Goal: Download file/media

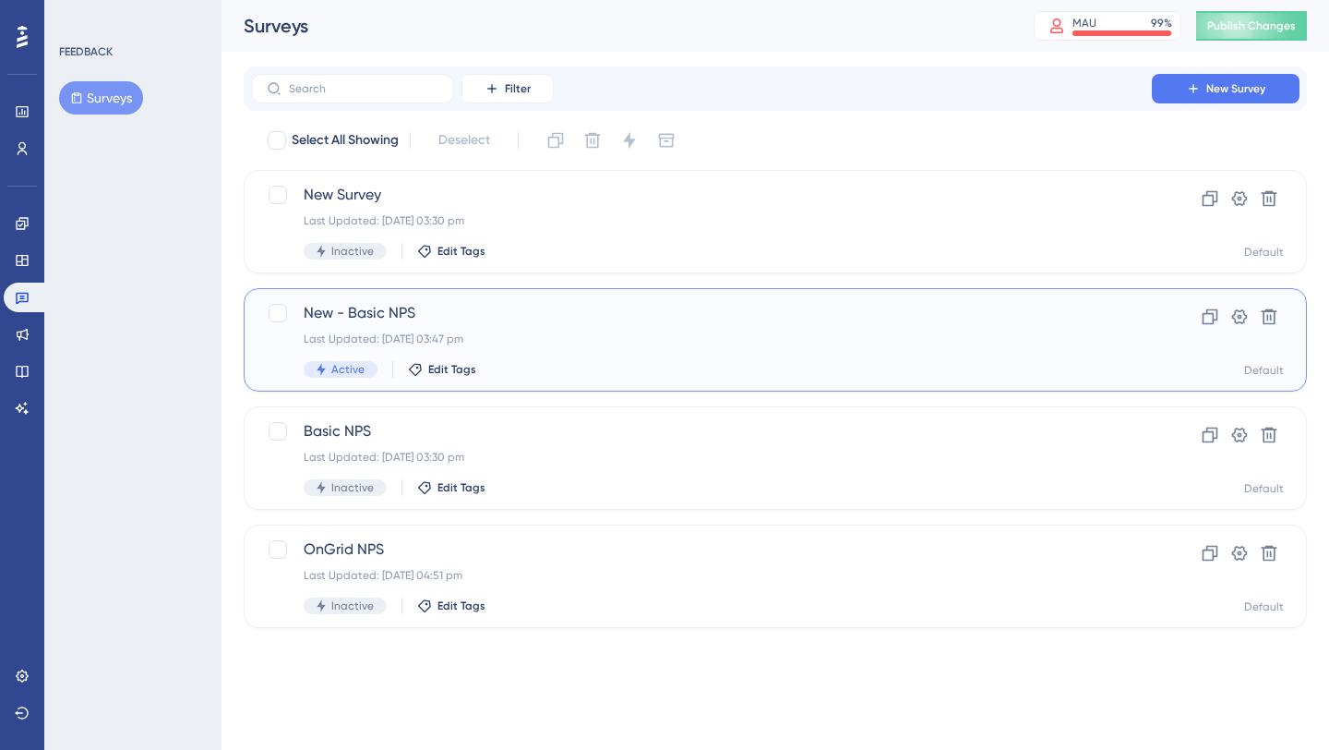
click at [514, 341] on div "Last Updated: [DATE] 03:47 pm" at bounding box center [702, 338] width 796 height 15
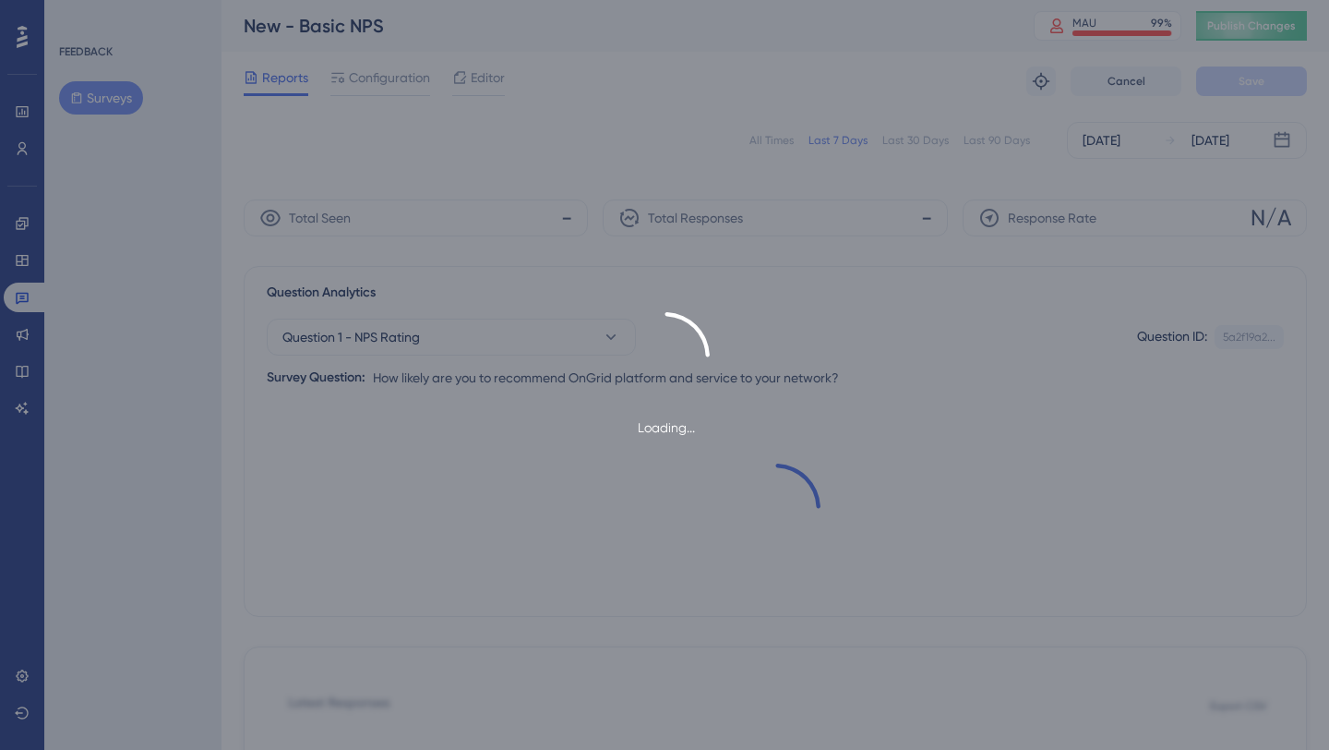
click at [514, 341] on div "Loading..." at bounding box center [664, 375] width 1329 height 126
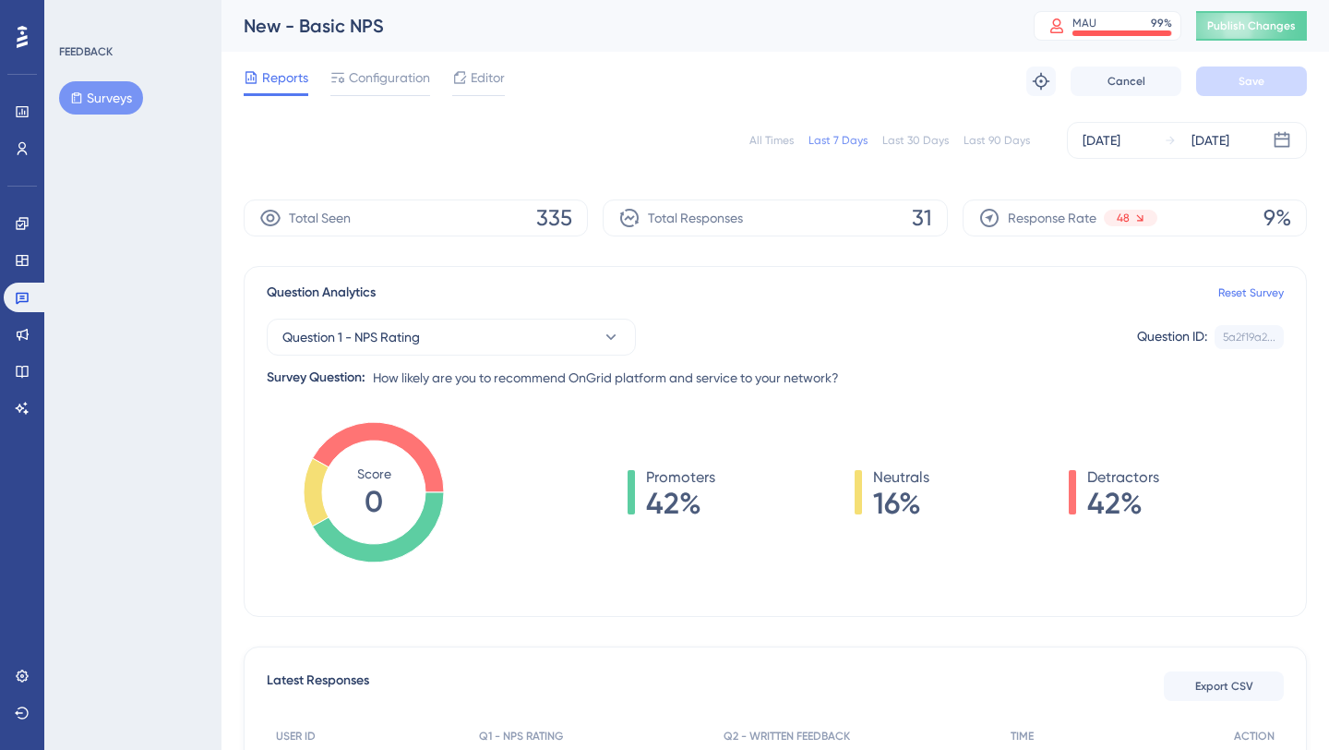
click at [782, 141] on div "All Times" at bounding box center [772, 140] width 44 height 15
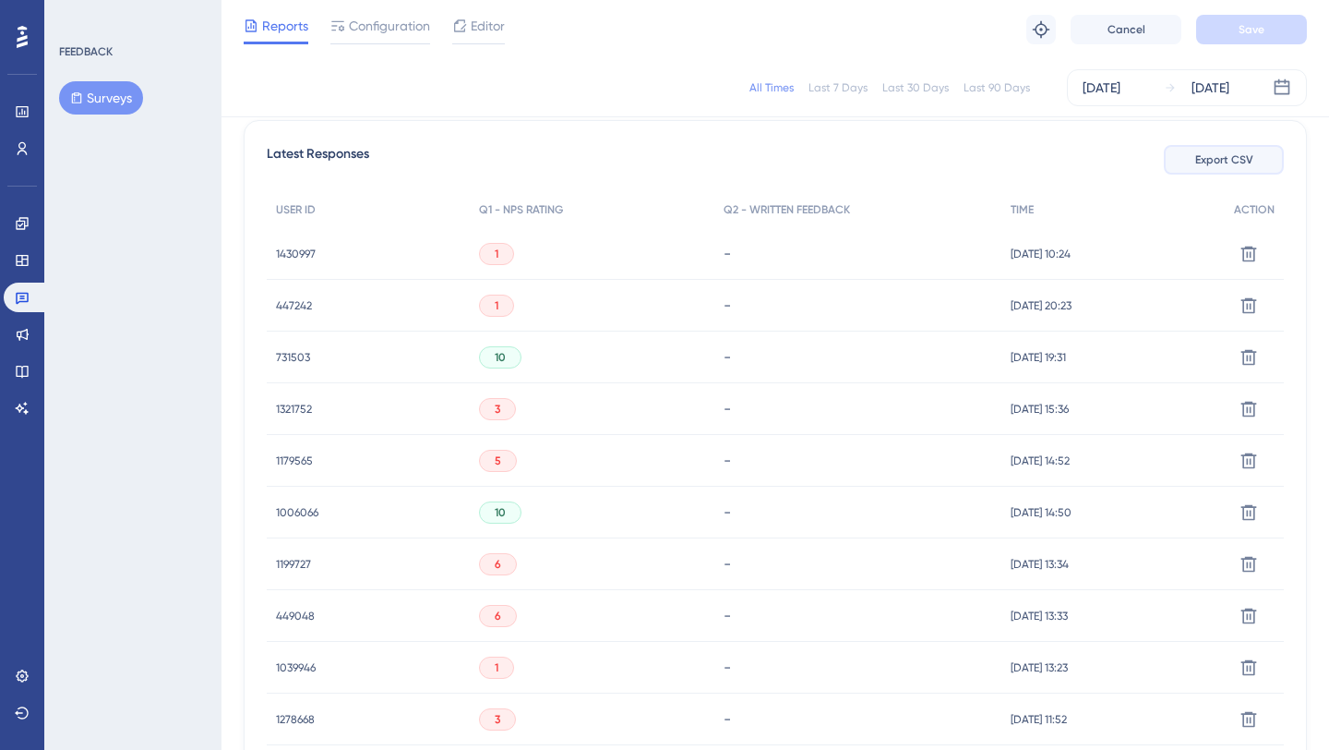
click at [1184, 169] on button "Export CSV" at bounding box center [1224, 160] width 120 height 30
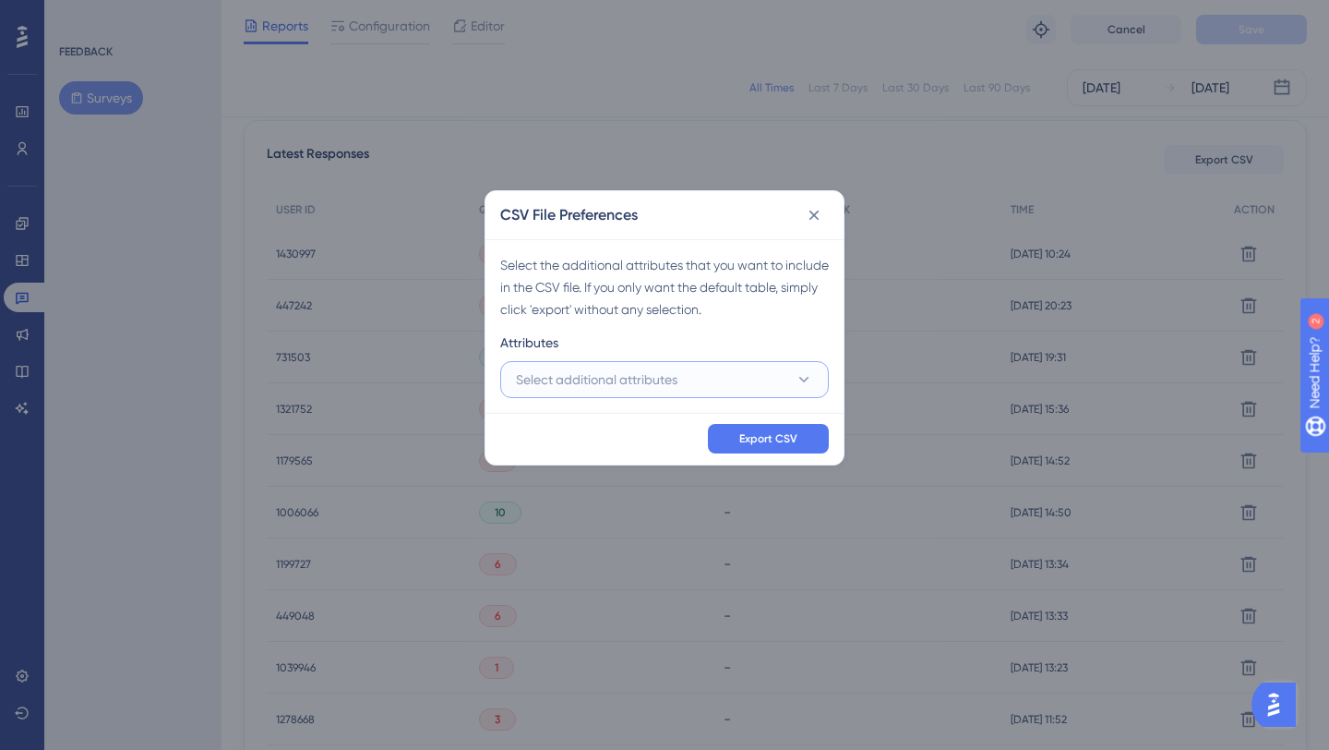
click at [643, 382] on span "Select additional attributes" at bounding box center [597, 379] width 162 height 22
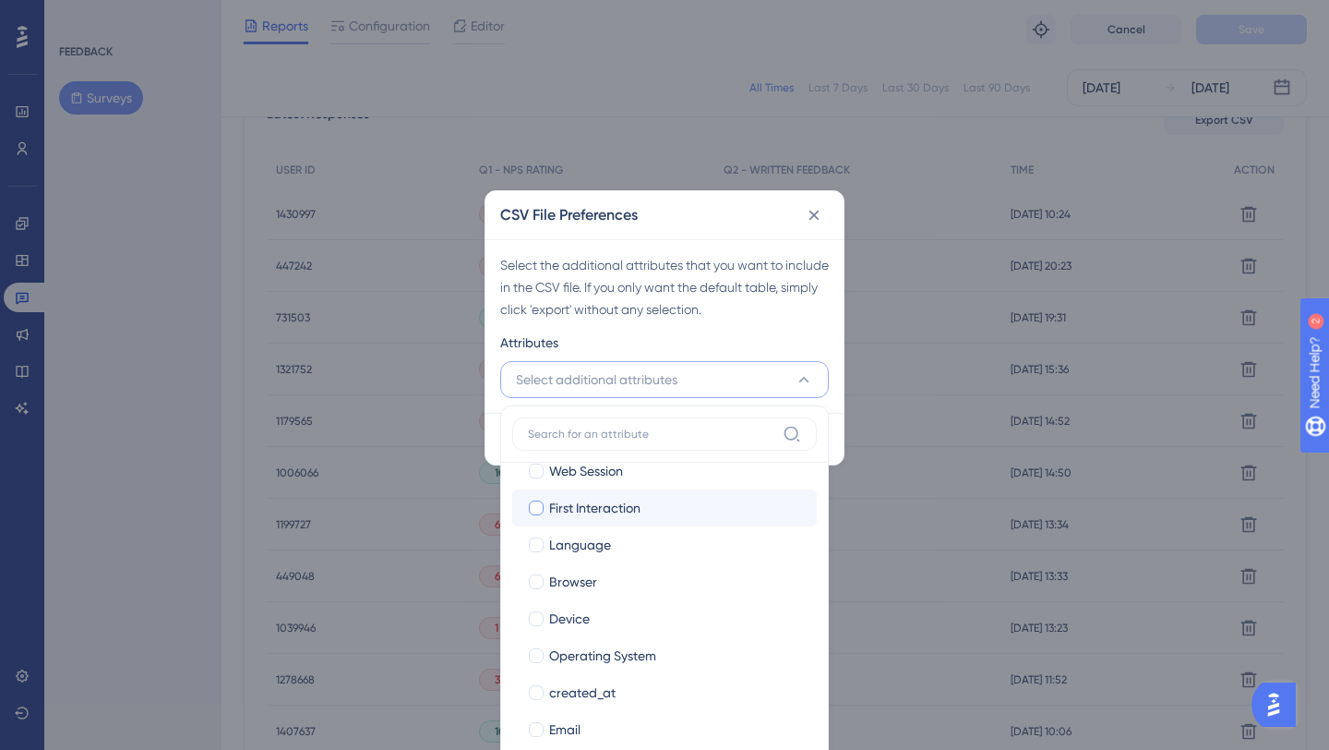
scroll to position [126, 0]
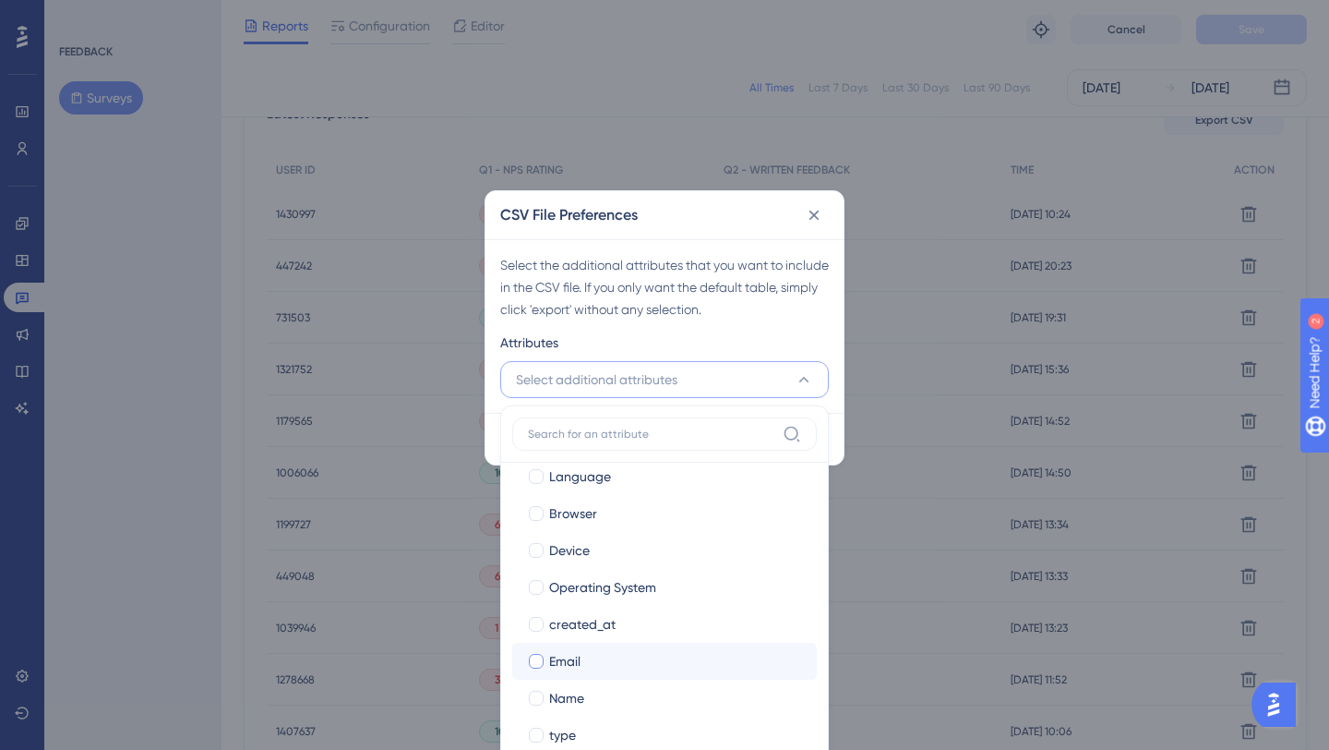
click at [569, 666] on span "Email" at bounding box center [564, 661] width 31 height 22
checkbox input "true"
click at [566, 698] on span "Name" at bounding box center [566, 698] width 35 height 22
checkbox input "true"
click at [741, 335] on div "✨ Save My Spot!✨" at bounding box center [666, 345] width 1329 height 750
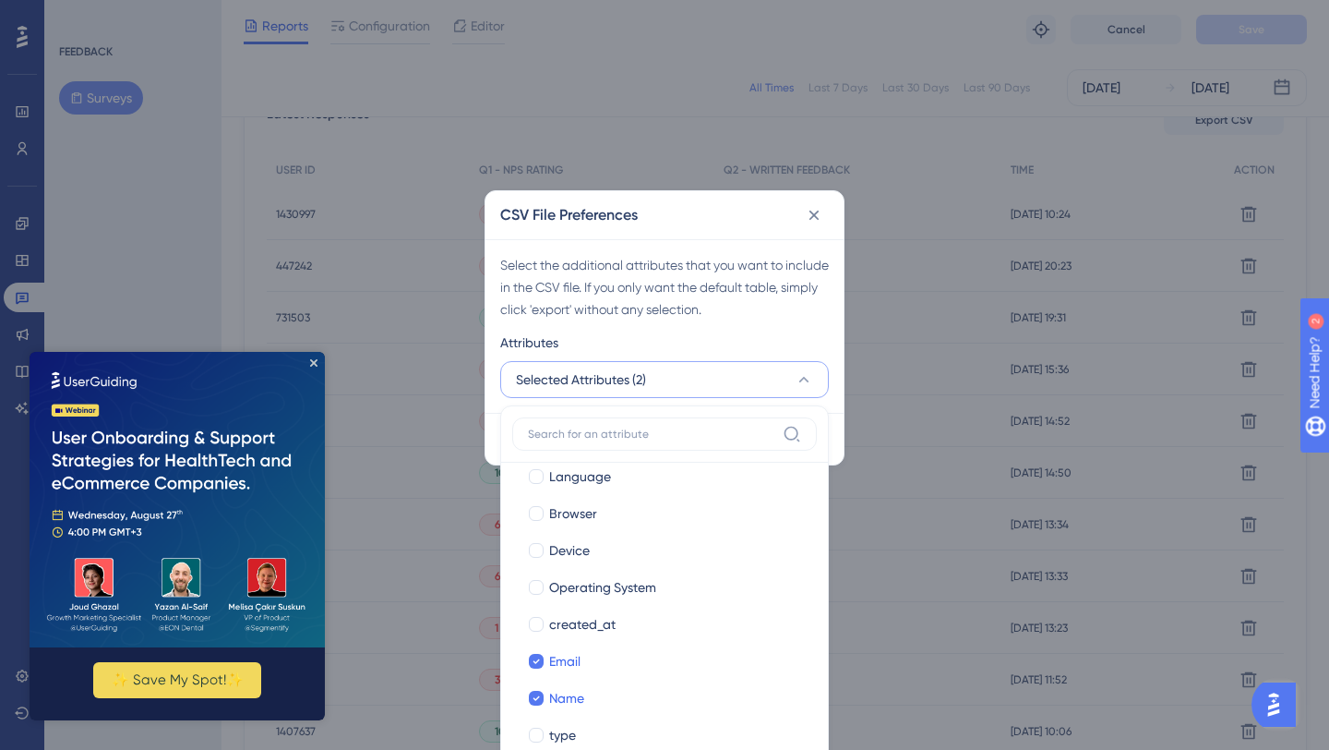
click at [742, 339] on div "Attributes" at bounding box center [664, 346] width 329 height 30
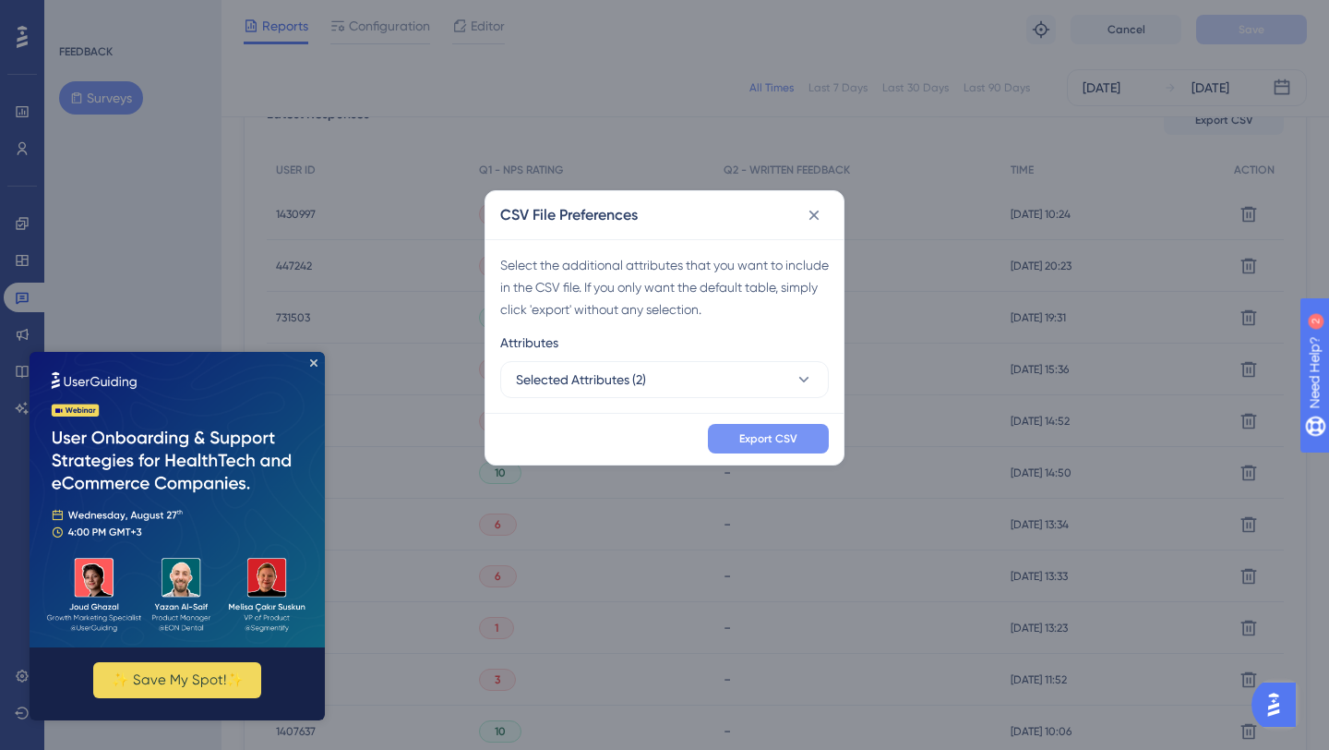
click at [741, 438] on span "Export CSV" at bounding box center [768, 438] width 58 height 15
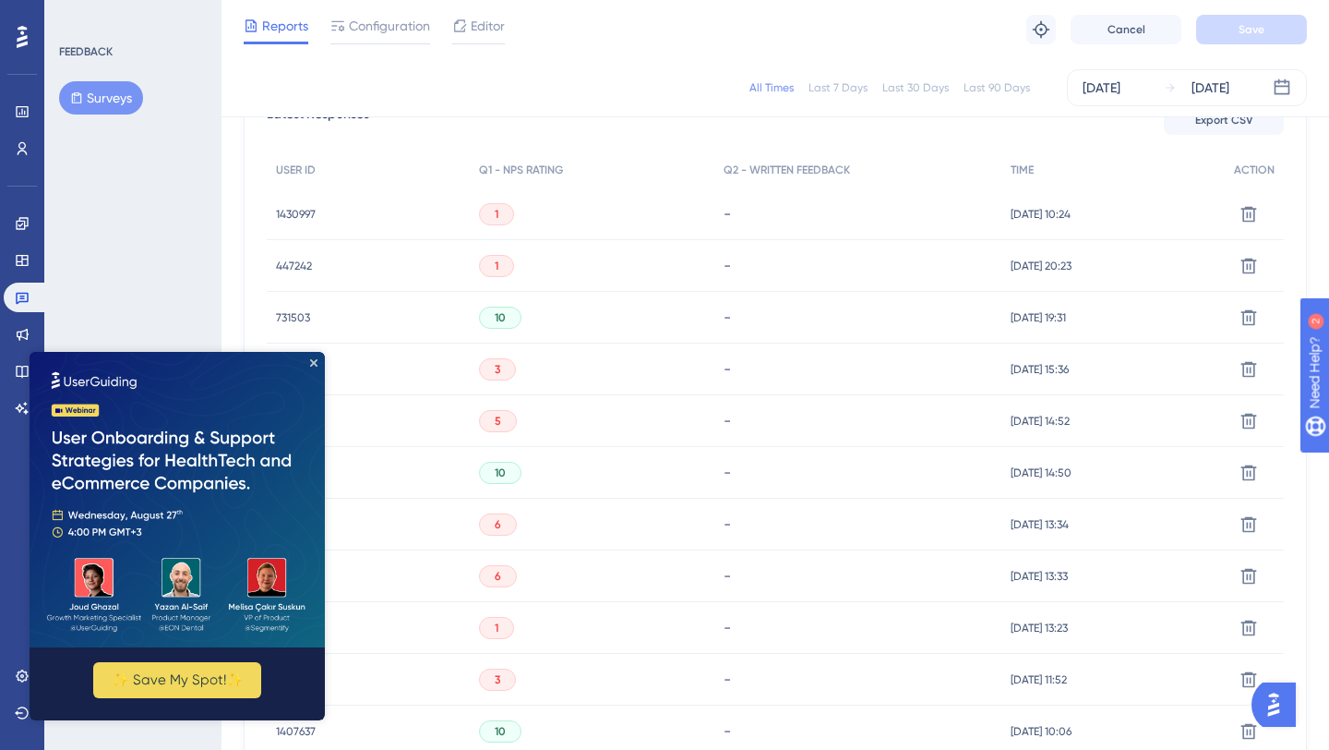
click at [316, 355] on img at bounding box center [177, 499] width 295 height 295
click at [724, 53] on div "Reports Configuration Editor Troubleshoot Cancel Save" at bounding box center [776, 29] width 1108 height 59
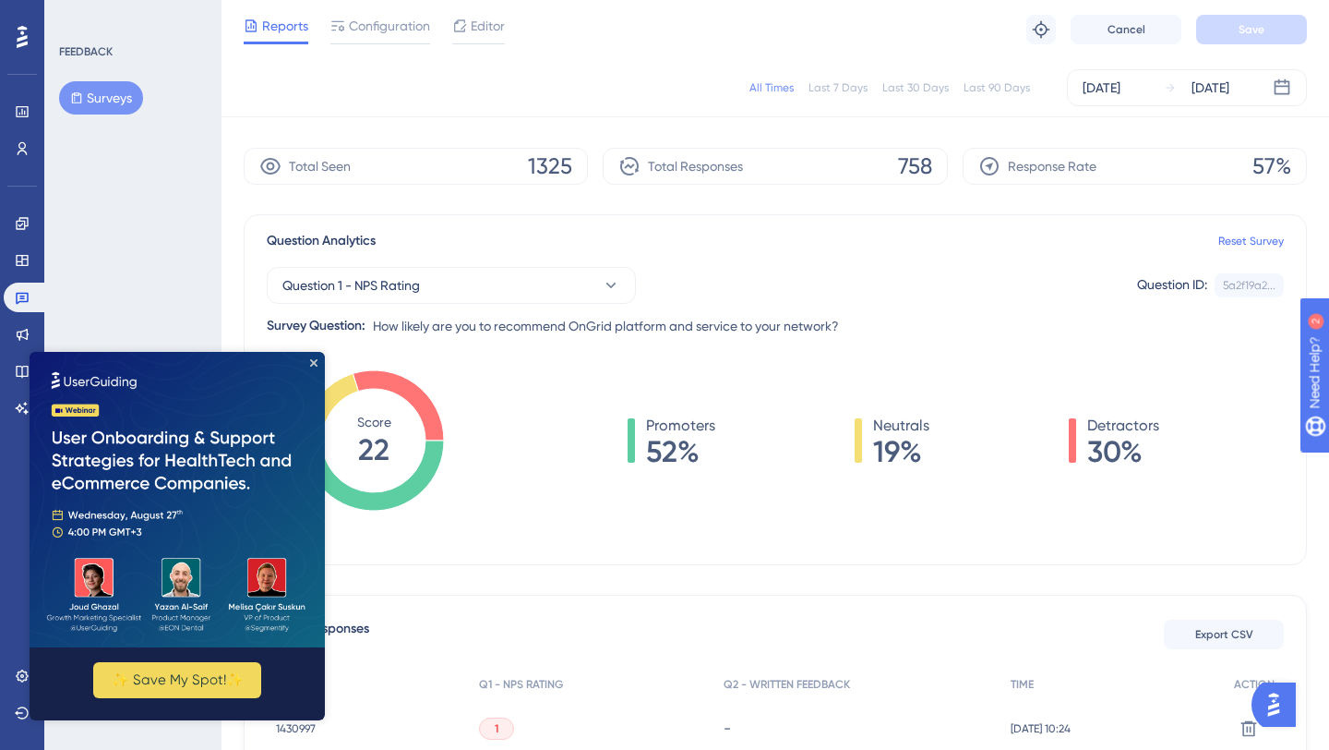
scroll to position [0, 0]
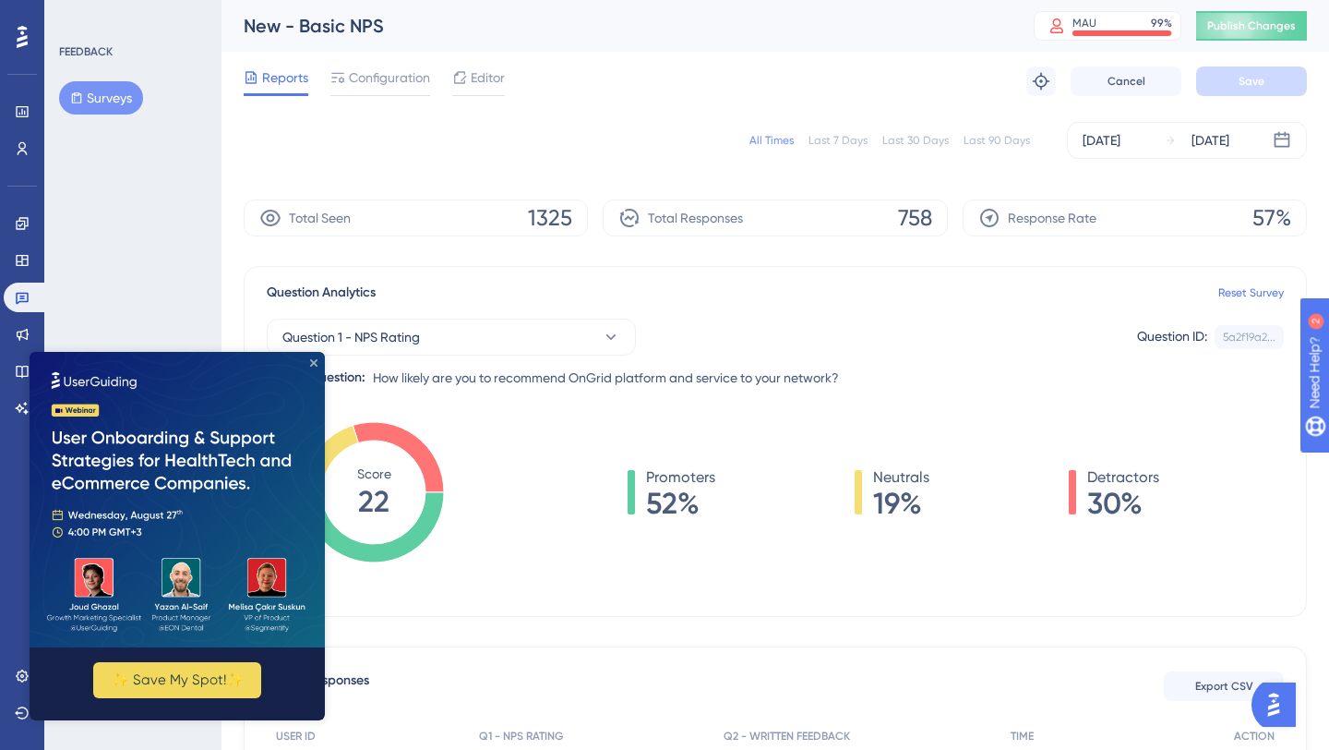
click at [317, 362] on icon "Close Preview" at bounding box center [313, 362] width 7 height 7
